Goal: Task Accomplishment & Management: Manage account settings

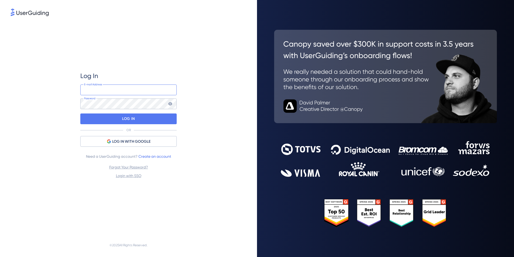
type input "[PERSON_NAME][EMAIL_ADDRESS][DOMAIN_NAME]"
click at [135, 90] on input "jean-marie+kactus@kactus.com" at bounding box center [128, 89] width 96 height 11
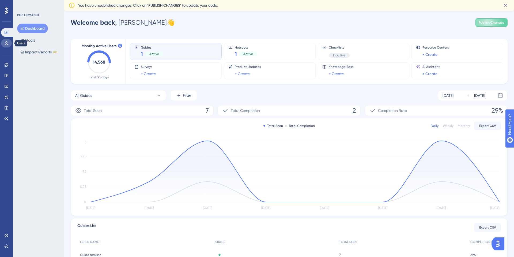
click at [8, 44] on icon at bounding box center [6, 43] width 4 height 4
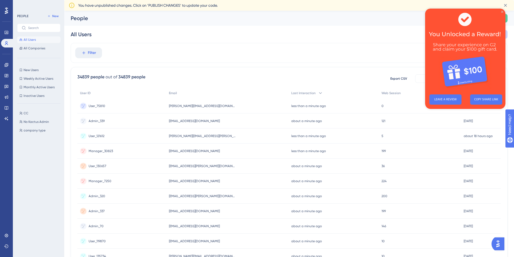
click at [503, 11] on icon "Close Preview" at bounding box center [502, 12] width 2 height 2
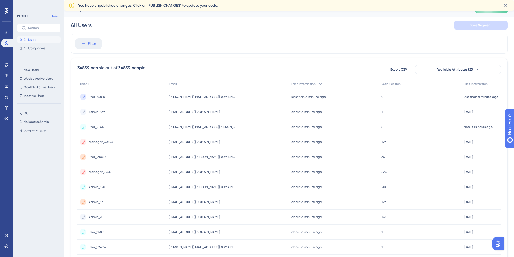
scroll to position [22, 0]
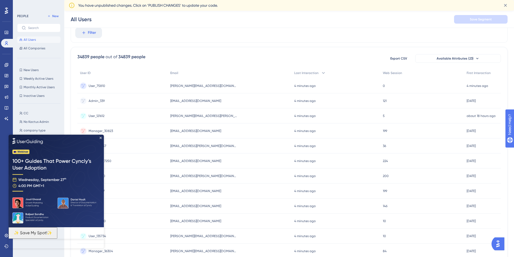
click at [101, 135] on img at bounding box center [56, 180] width 95 height 92
click at [102, 137] on icon "Close Preview" at bounding box center [101, 137] width 2 height 2
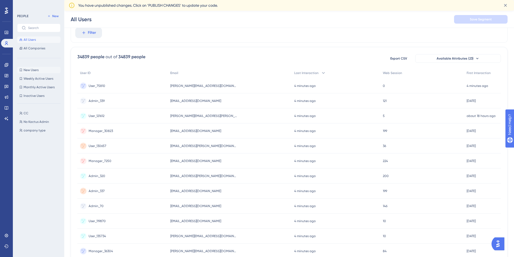
click at [37, 69] on span "New Users" at bounding box center [31, 70] width 15 height 4
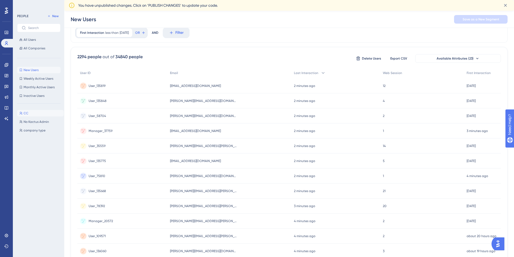
click at [40, 114] on button "CC CC" at bounding box center [40, 113] width 47 height 6
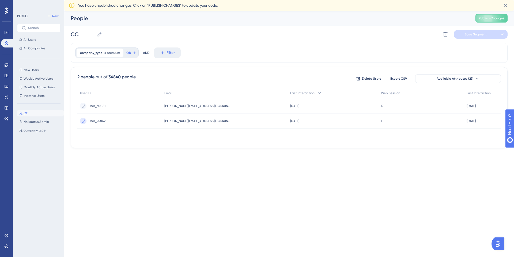
scroll to position [0, 0]
click at [30, 41] on span "All Users" at bounding box center [30, 40] width 12 height 4
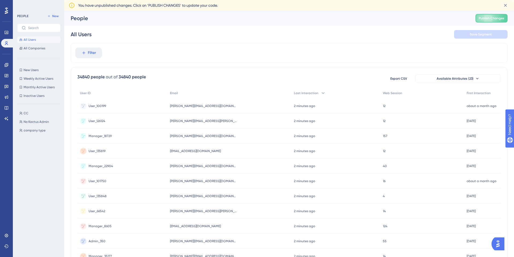
click at [95, 136] on span "Manager_18729" at bounding box center [100, 136] width 23 height 4
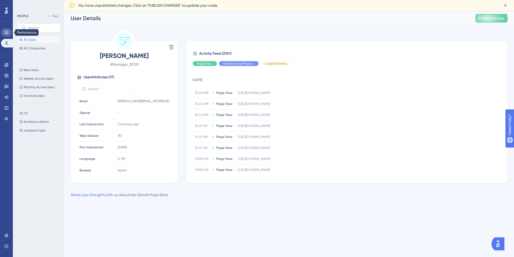
click at [8, 32] on icon at bounding box center [6, 32] width 4 height 4
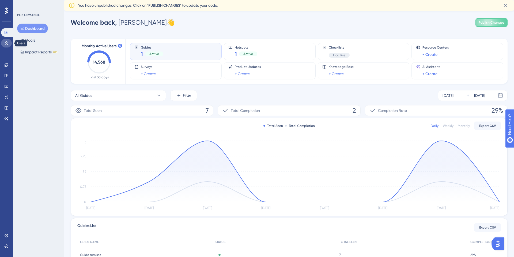
click at [6, 43] on icon at bounding box center [6, 43] width 3 height 4
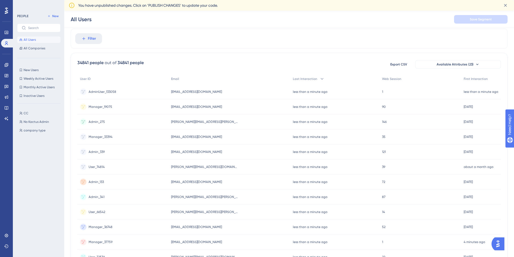
scroll to position [18, 0]
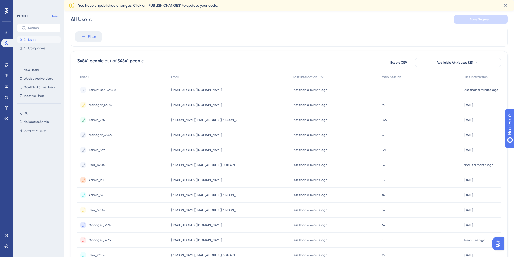
click at [122, 88] on div "AdminUser_133058 AdminUser_133058" at bounding box center [122, 89] width 91 height 15
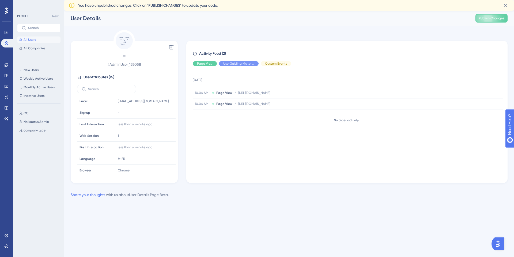
click at [28, 39] on span "All Users" at bounding box center [30, 40] width 12 height 4
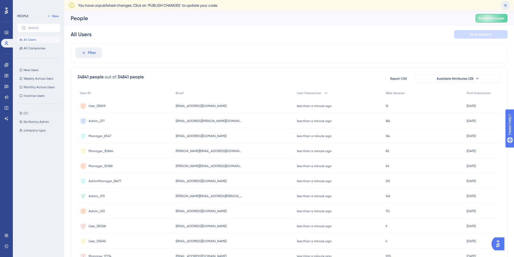
click at [506, 5] on icon at bounding box center [505, 5] width 3 height 3
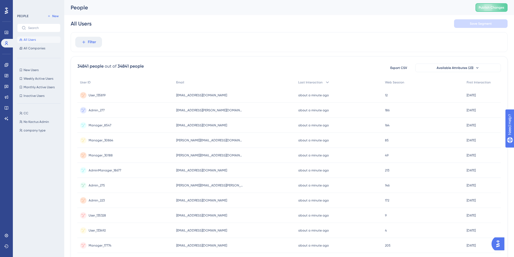
click at [257, 37] on div "Filter" at bounding box center [289, 42] width 437 height 20
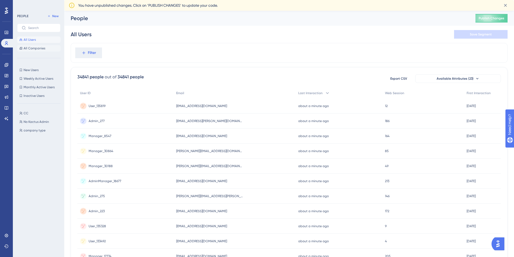
click at [33, 48] on span "All Companies" at bounding box center [35, 48] width 22 height 4
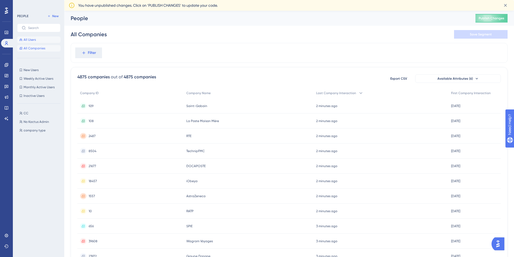
click at [27, 39] on span "All Users" at bounding box center [30, 40] width 12 height 4
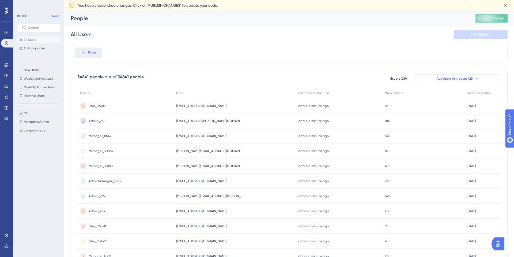
click at [477, 78] on icon at bounding box center [477, 78] width 4 height 4
click at [477, 80] on icon at bounding box center [477, 78] width 4 height 4
click at [90, 53] on span "Filter" at bounding box center [92, 53] width 8 height 6
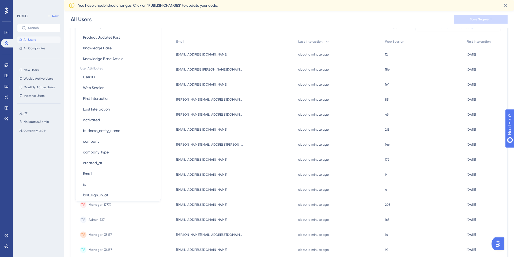
scroll to position [184, 0]
click at [506, 6] on icon at bounding box center [505, 5] width 3 height 3
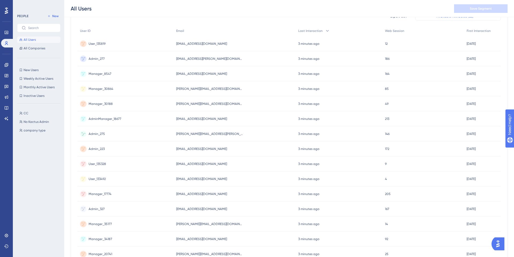
scroll to position [0, 0]
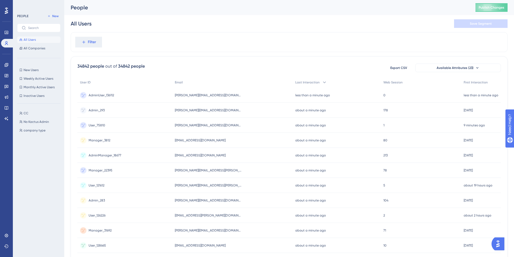
click at [99, 94] on span "AdminUser_136112" at bounding box center [101, 95] width 25 height 4
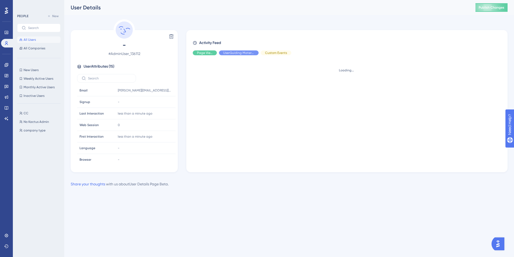
click at [99, 94] on div "Email Email" at bounding box center [95, 90] width 36 height 11
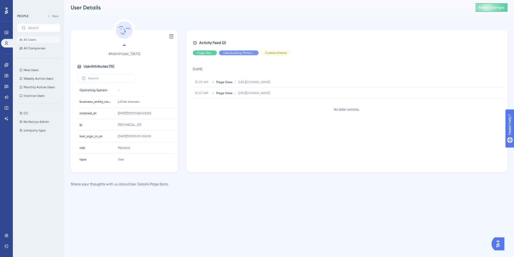
scroll to position [94, 0]
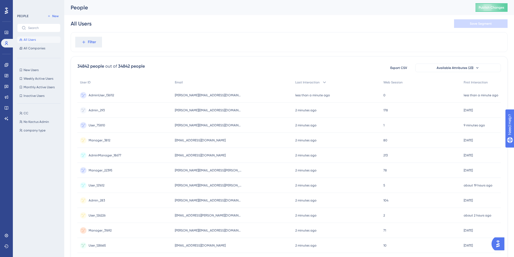
click at [146, 95] on div "AdminUser_136112 AdminUser_136112" at bounding box center [124, 95] width 95 height 15
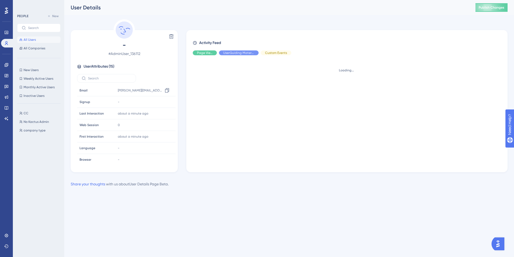
click at [146, 95] on div "e.gaggioli@julhiet-sterwen.com Copy e.gaggioli@julhiet-sterwen.com" at bounding box center [145, 90] width 58 height 11
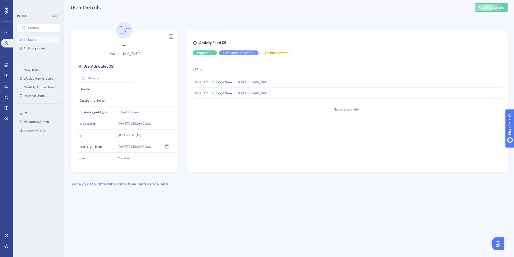
scroll to position [94, 0]
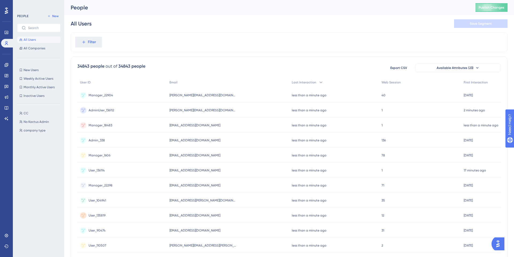
click at [28, 39] on span "All Users" at bounding box center [30, 40] width 12 height 4
click at [94, 41] on span "Filter" at bounding box center [92, 42] width 8 height 6
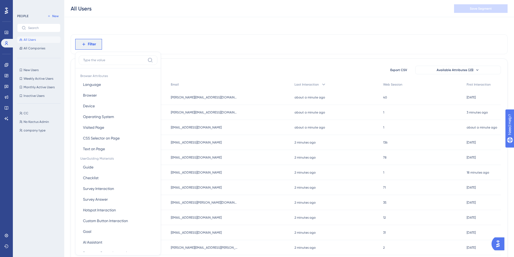
scroll to position [23, 0]
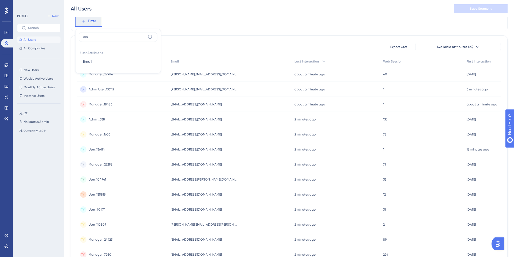
type input "m"
click at [150, 35] on icon at bounding box center [150, 37] width 5 height 5
click at [145, 35] on input "ManagerAdmin" at bounding box center [114, 37] width 62 height 4
click at [119, 38] on input "ManagerAdmin" at bounding box center [114, 37] width 62 height 4
type input "ManagerAdmin_3307"
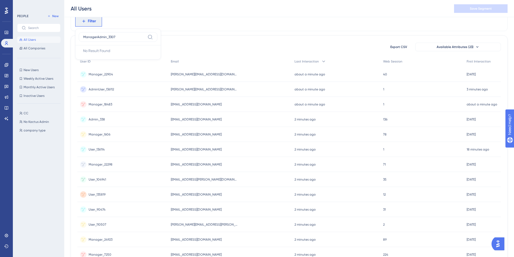
click at [151, 35] on icon at bounding box center [150, 37] width 5 height 5
click at [145, 35] on input "ManagerAdmin_3307" at bounding box center [114, 37] width 62 height 4
drag, startPoint x: 130, startPoint y: 35, endPoint x: 67, endPoint y: 37, distance: 63.2
click at [67, 37] on div "Performance Users Engagement Widgets Feedback Product Updates Knowledge Base AI…" at bounding box center [289, 188] width 450 height 422
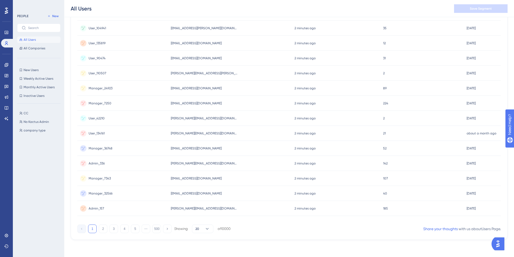
scroll to position [0, 0]
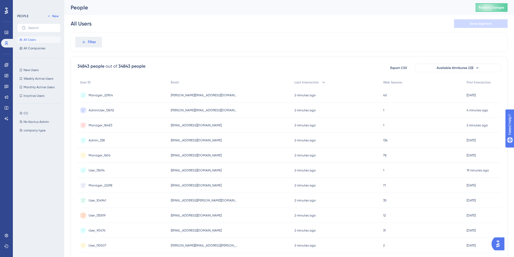
click at [30, 38] on span "All Users" at bounding box center [30, 40] width 12 height 4
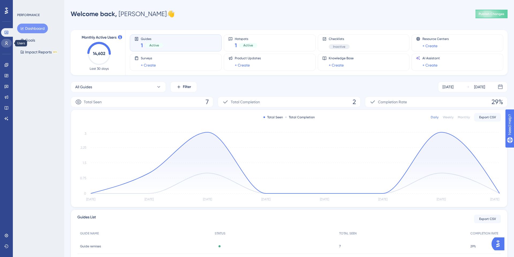
click at [6, 43] on icon at bounding box center [6, 43] width 3 height 4
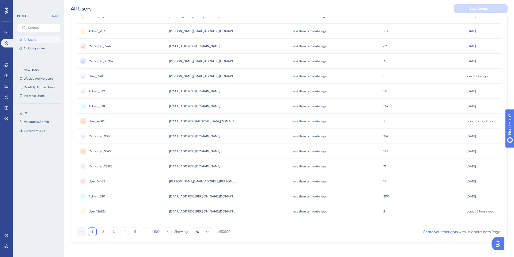
scroll to position [174, 0]
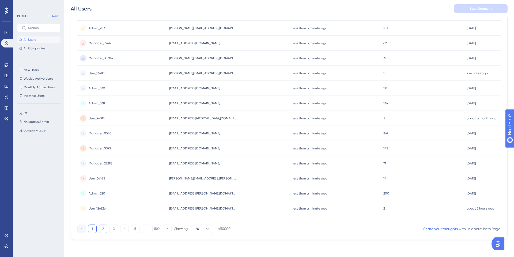
click at [101, 229] on button "2" at bounding box center [103, 228] width 9 height 9
click at [113, 230] on button "3" at bounding box center [114, 228] width 9 height 9
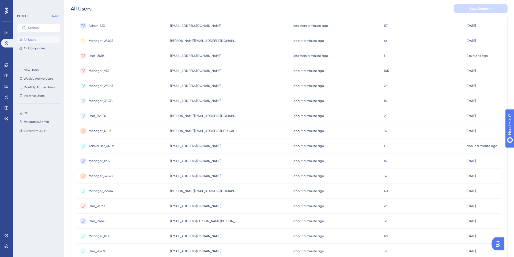
scroll to position [0, 0]
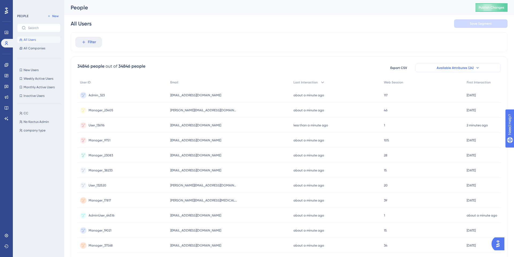
click at [476, 69] on icon at bounding box center [478, 68] width 4 height 4
click at [478, 82] on span "First Interaction" at bounding box center [479, 82] width 24 height 4
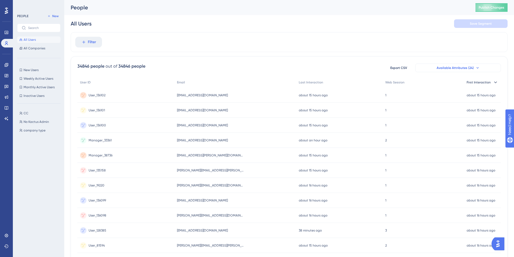
click at [491, 81] on div "First Interaction" at bounding box center [482, 82] width 37 height 11
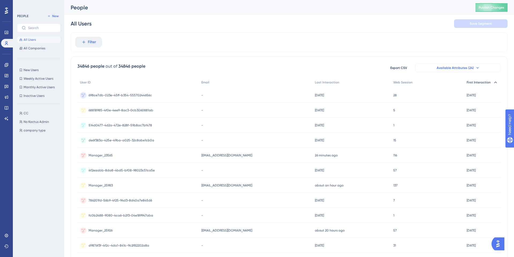
click at [491, 81] on div "First Interaction" at bounding box center [482, 82] width 37 height 11
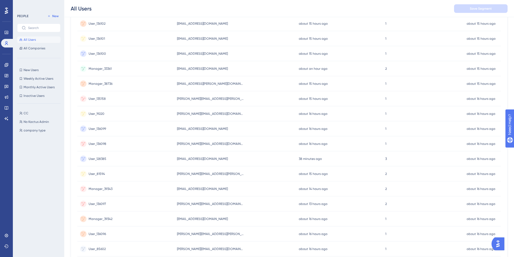
scroll to position [74, 0]
click at [32, 70] on span "New Users" at bounding box center [31, 70] width 15 height 4
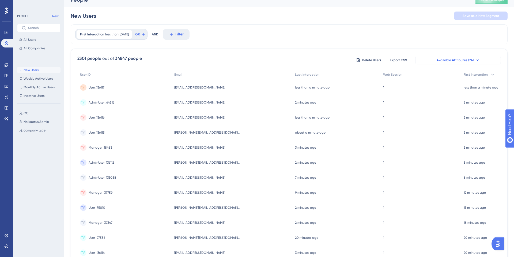
scroll to position [0, 0]
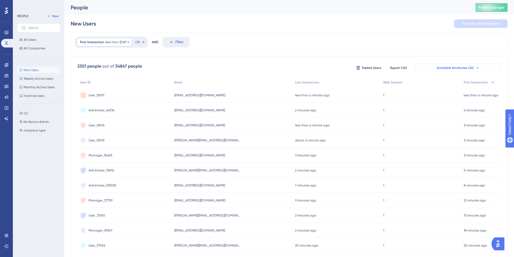
click at [128, 43] on span "10 days ago" at bounding box center [124, 42] width 9 height 4
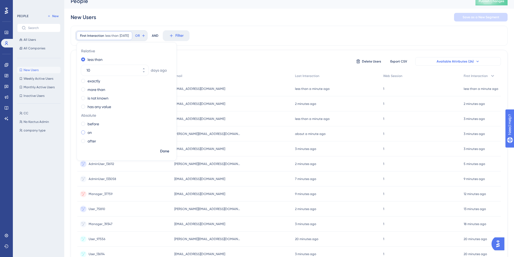
scroll to position [6, 0]
click at [184, 37] on span "Filter" at bounding box center [179, 36] width 8 height 6
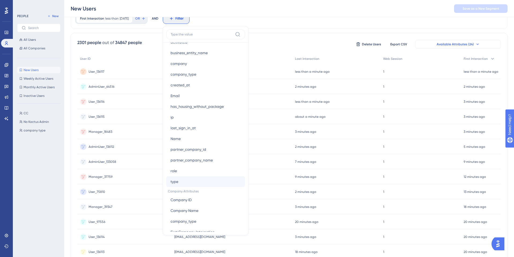
scroll to position [308, 0]
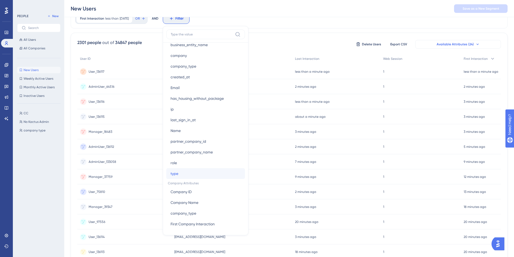
click at [189, 175] on button "type type" at bounding box center [205, 173] width 79 height 11
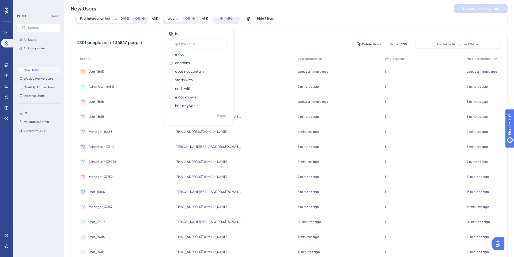
click at [190, 63] on label "contains" at bounding box center [182, 62] width 15 height 6
type input "ManagerAdmin_3307"
click at [226, 115] on span "Done" at bounding box center [221, 116] width 9 height 6
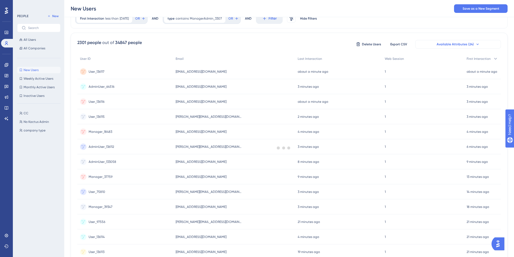
scroll to position [0, 0]
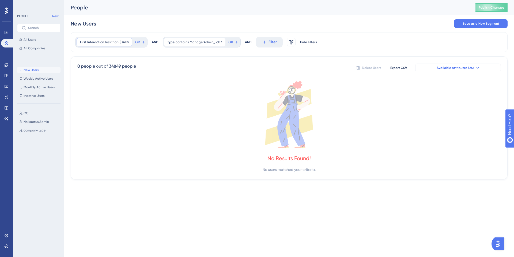
click at [118, 42] on div "First Interaction less than 10 days ago 10 days ago Remove" at bounding box center [105, 42] width 56 height 9
click at [130, 42] on icon at bounding box center [128, 41] width 3 height 3
click at [124, 42] on span "ManagerAdmin_3307" at bounding box center [118, 42] width 32 height 4
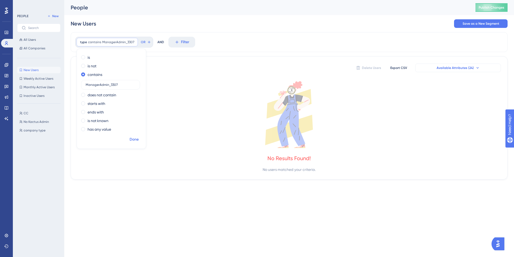
click at [135, 140] on span "Done" at bounding box center [134, 139] width 9 height 6
click at [31, 69] on span "New Users" at bounding box center [31, 70] width 15 height 4
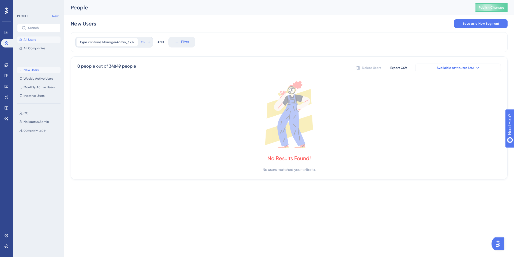
click at [28, 40] on span "All Users" at bounding box center [30, 40] width 12 height 4
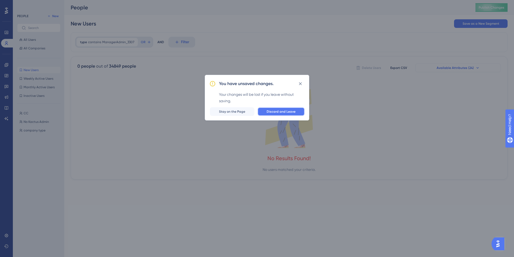
click at [278, 113] on span "Discard and Leave" at bounding box center [281, 111] width 29 height 4
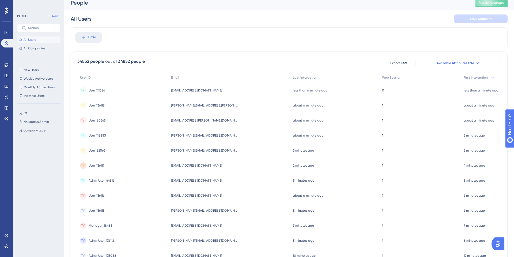
scroll to position [5, 0]
click at [170, 32] on div "Filter" at bounding box center [289, 37] width 437 height 20
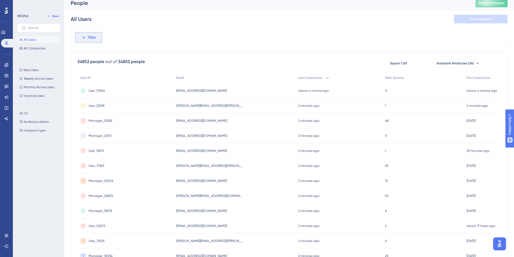
click at [85, 39] on icon at bounding box center [83, 37] width 5 height 5
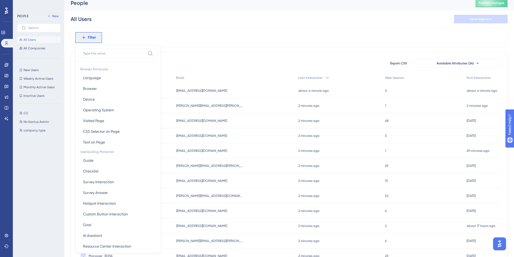
click at [85, 39] on icon at bounding box center [83, 37] width 5 height 5
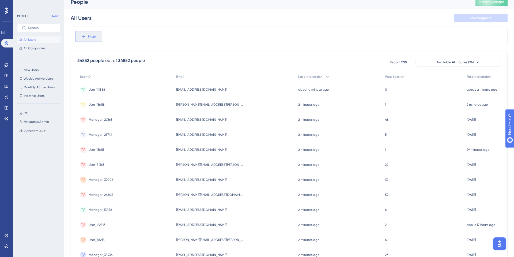
click at [85, 39] on icon at bounding box center [83, 36] width 5 height 5
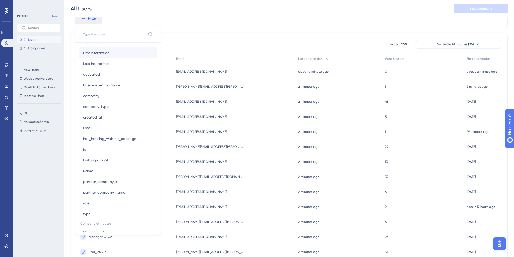
scroll to position [273, 0]
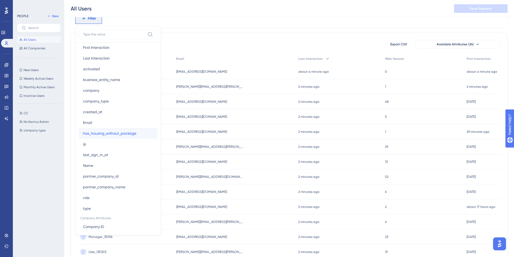
click at [104, 134] on span "has_housing_without_package" at bounding box center [109, 133] width 53 height 6
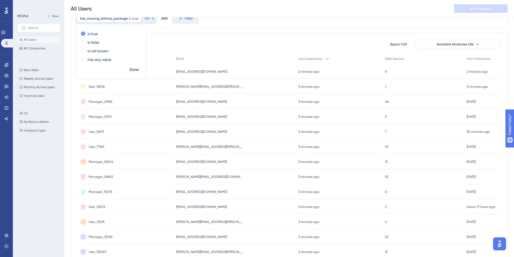
click at [104, 134] on div "User_136111 User_136111" at bounding box center [96, 131] width 15 height 15
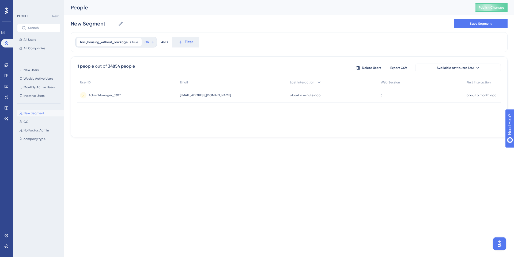
scroll to position [0, 0]
click at [108, 95] on span "AdminManager_3307" at bounding box center [105, 95] width 32 height 4
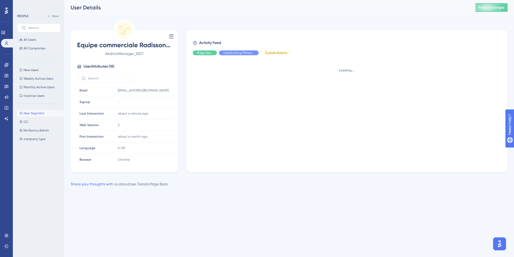
click at [108, 95] on div "Email Email" at bounding box center [95, 90] width 36 height 11
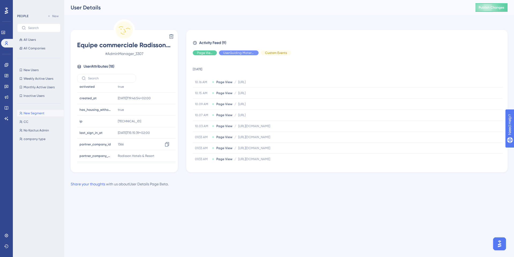
scroll to position [107, 0]
